Goal: Transaction & Acquisition: Purchase product/service

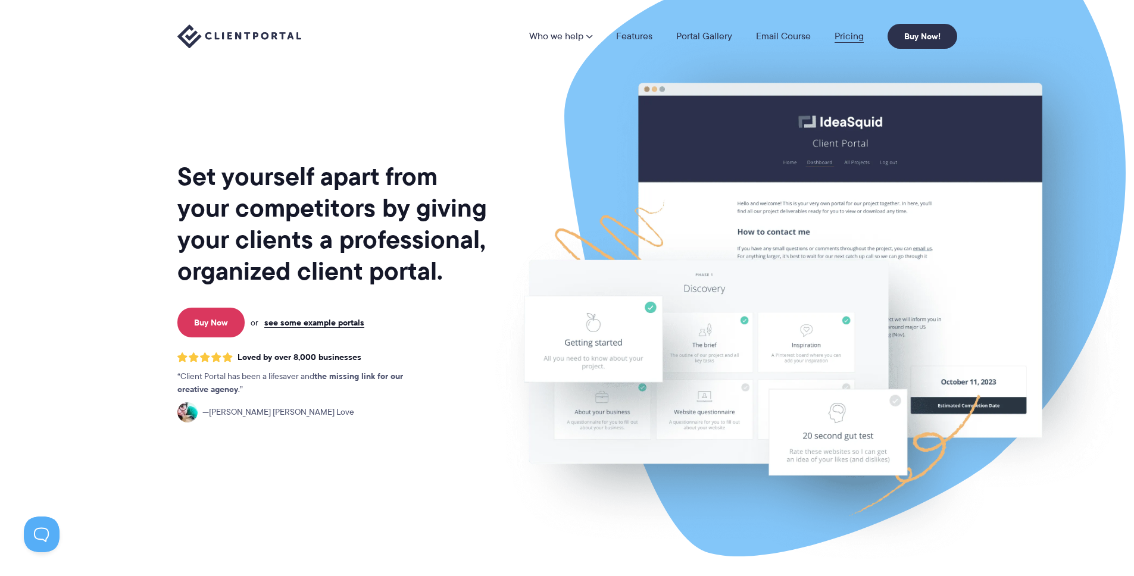
click at [851, 37] on link "Pricing" at bounding box center [849, 37] width 29 height 10
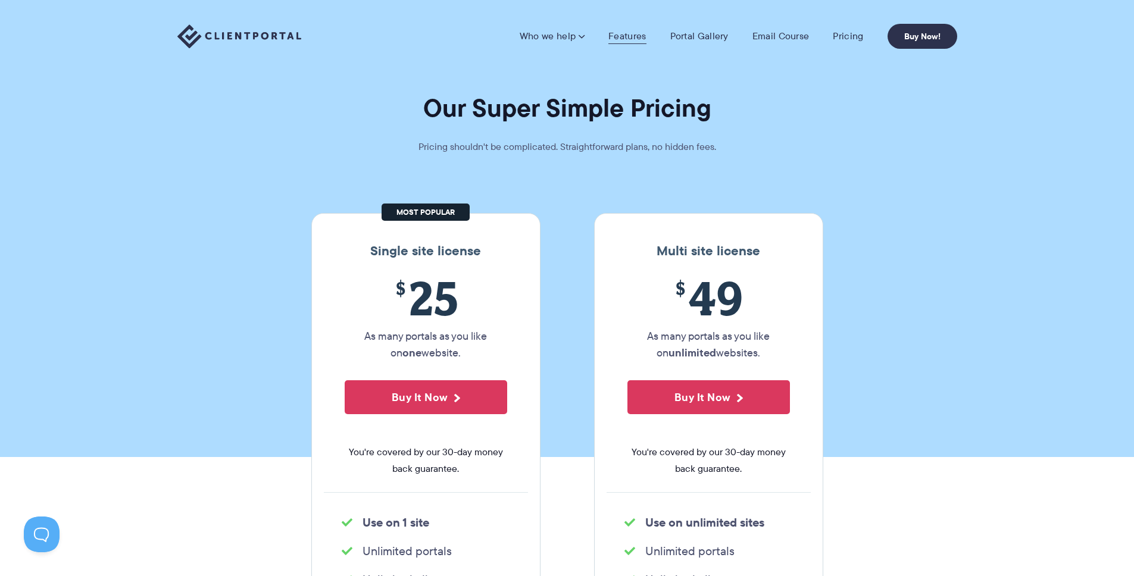
click at [616, 37] on link "Features" at bounding box center [627, 36] width 38 height 12
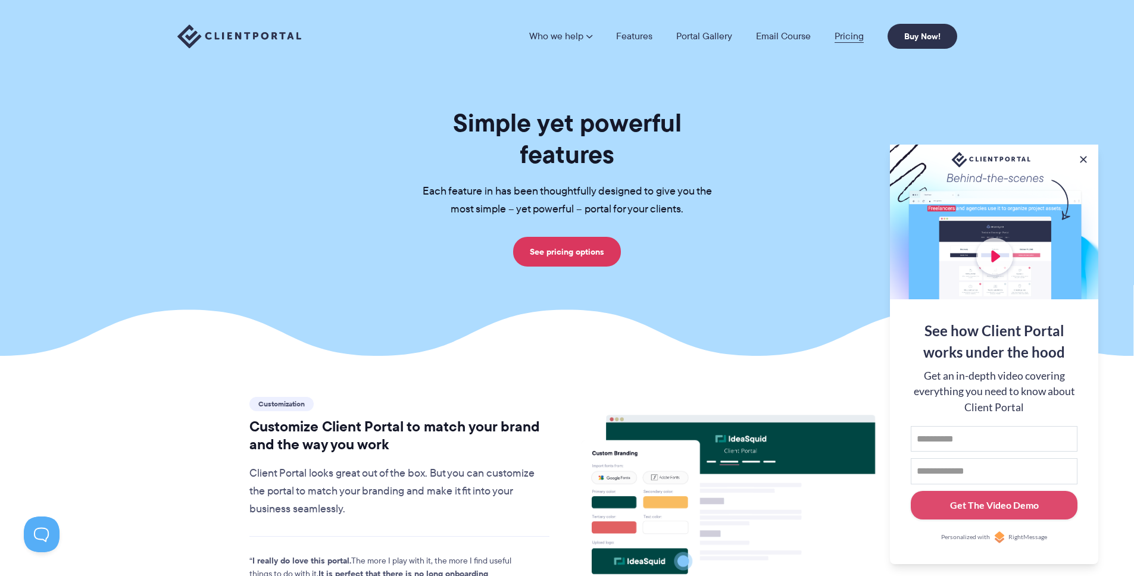
click at [844, 37] on link "Pricing" at bounding box center [849, 37] width 29 height 10
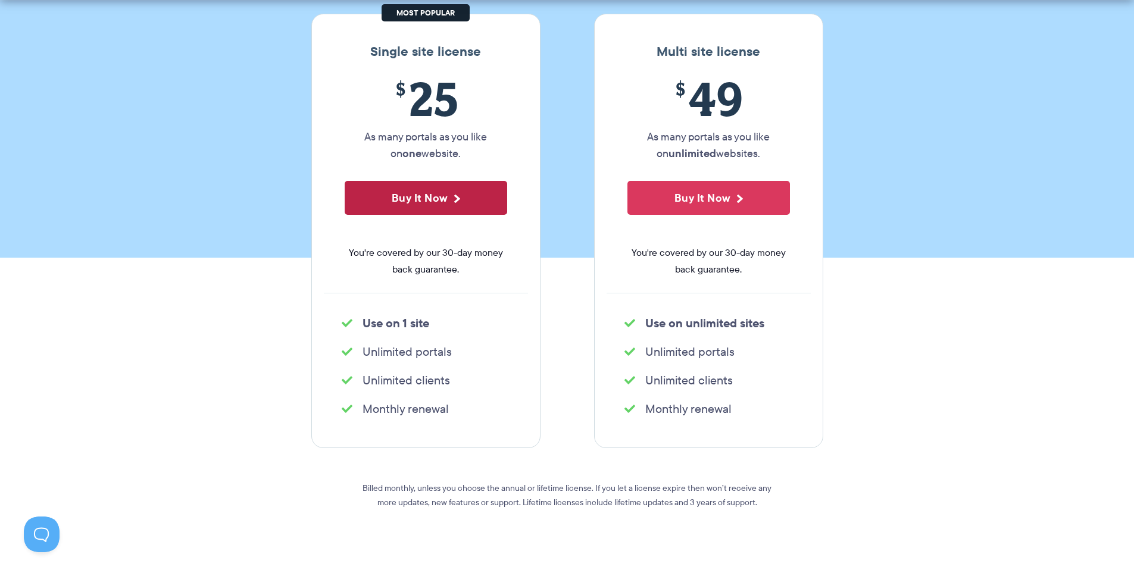
click at [438, 202] on button "Buy It Now" at bounding box center [426, 198] width 163 height 34
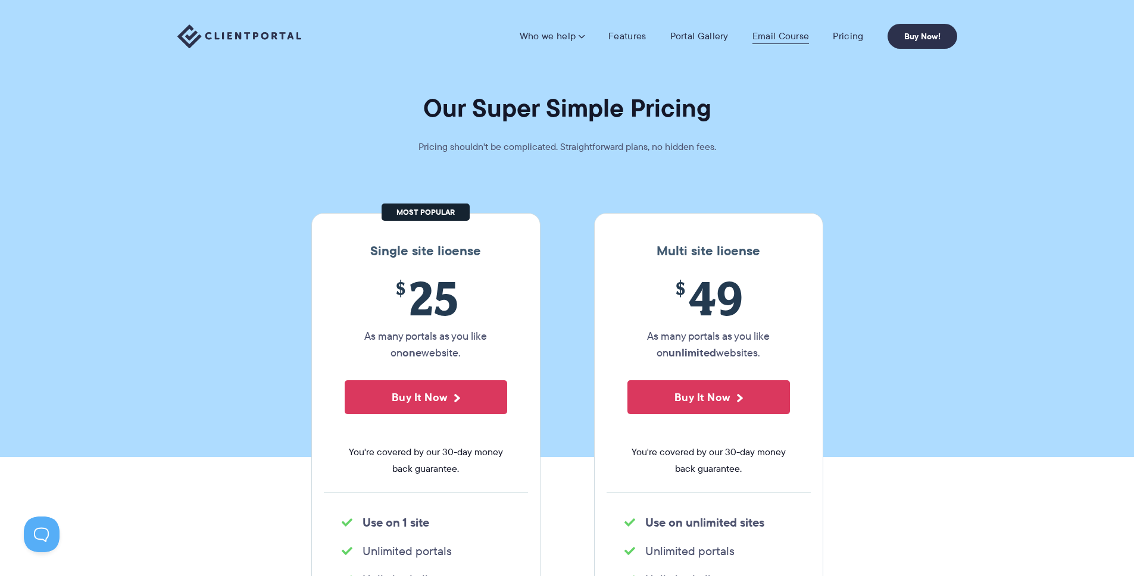
click at [781, 38] on link "Email Course" at bounding box center [780, 36] width 57 height 12
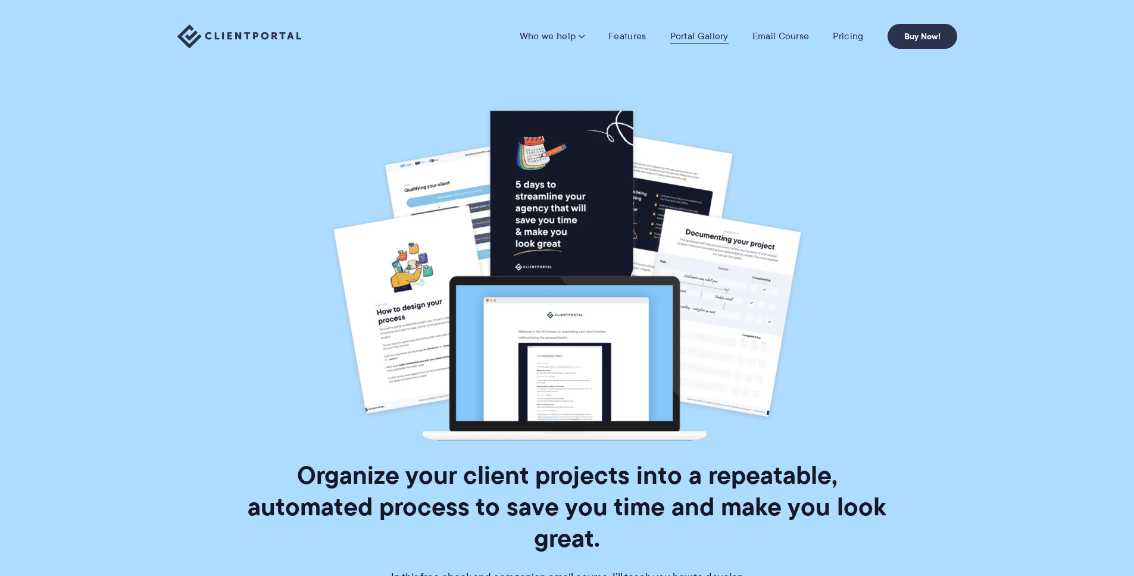
click at [713, 39] on link "Portal Gallery" at bounding box center [699, 36] width 58 height 12
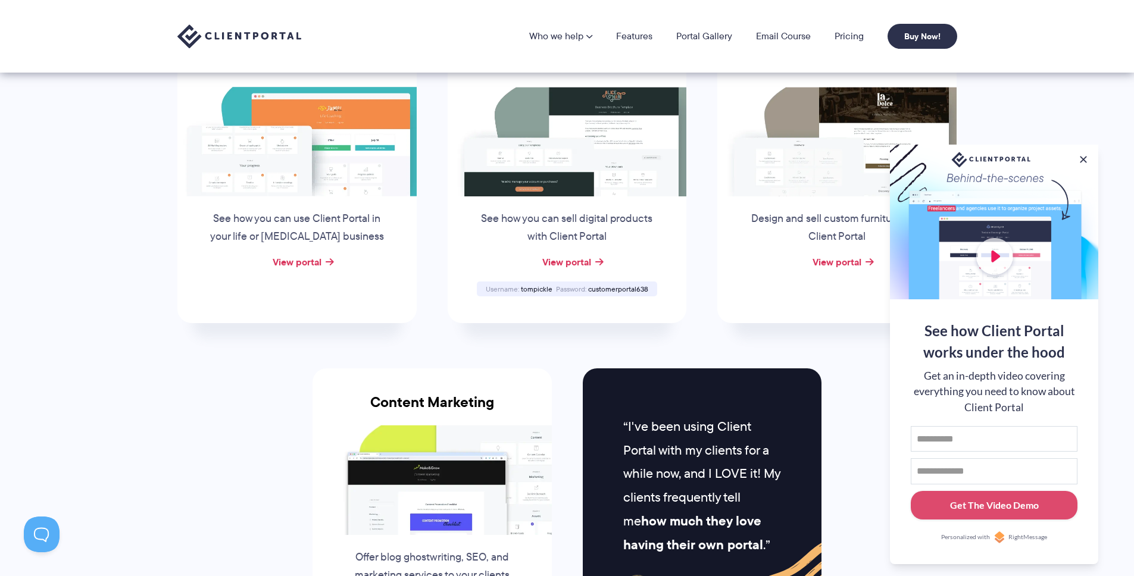
scroll to position [829, 0]
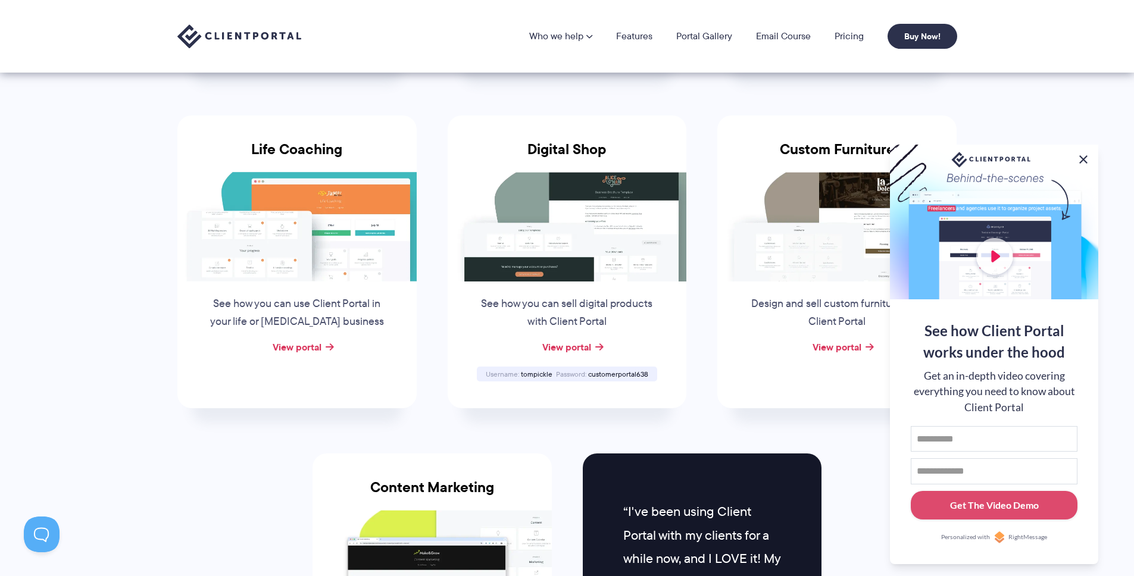
click at [1089, 155] on button at bounding box center [1083, 159] width 14 height 14
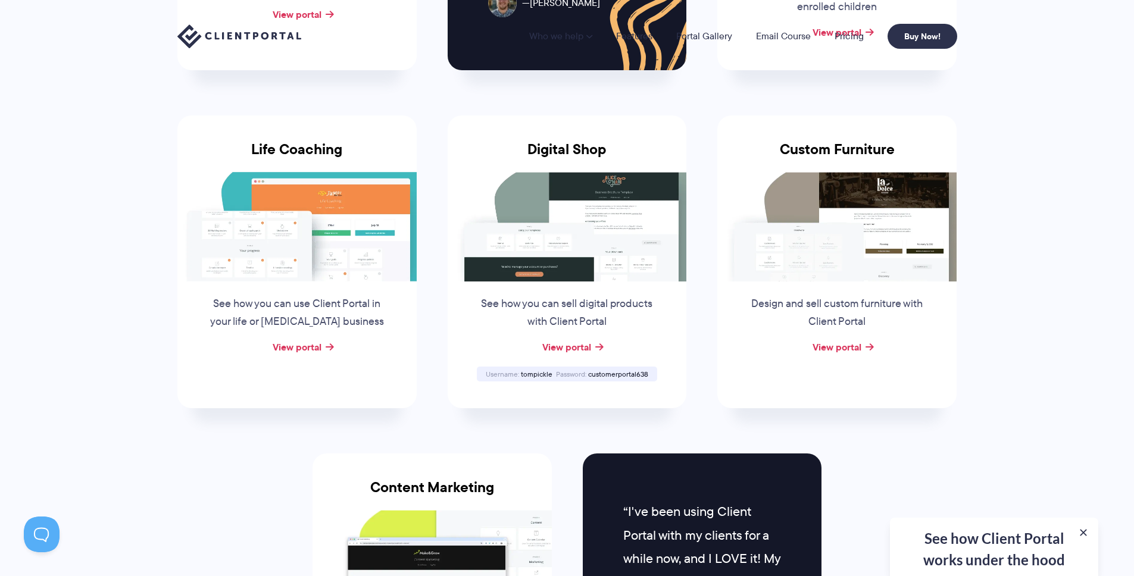
scroll to position [0, 0]
